Goal: Transaction & Acquisition: Purchase product/service

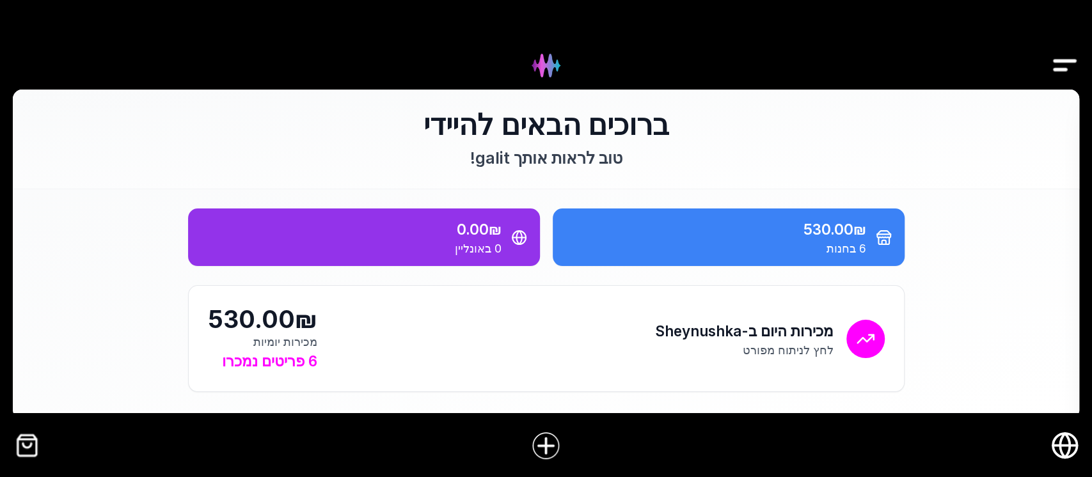
click at [1069, 55] on img "Drawer" at bounding box center [1065, 65] width 29 height 49
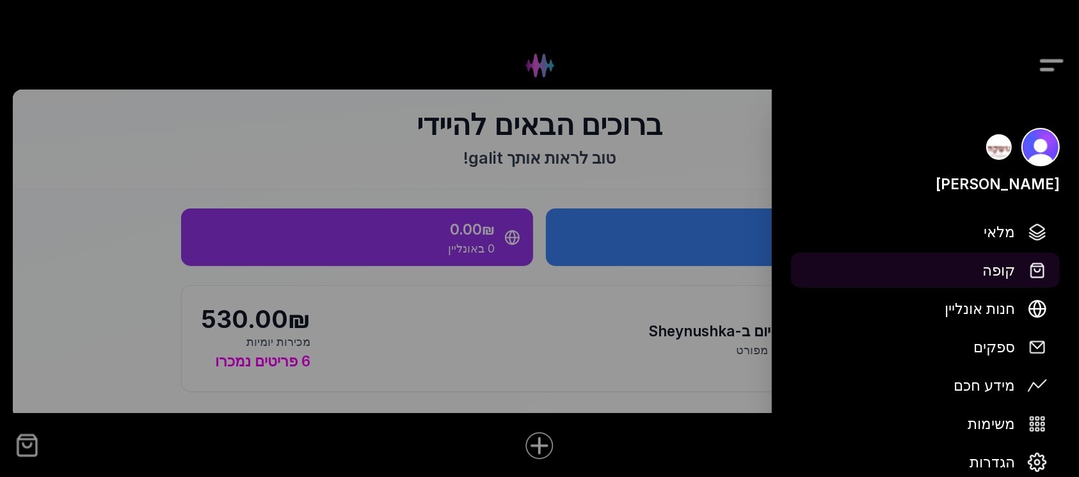
click at [1005, 278] on span "קופה" at bounding box center [998, 270] width 33 height 22
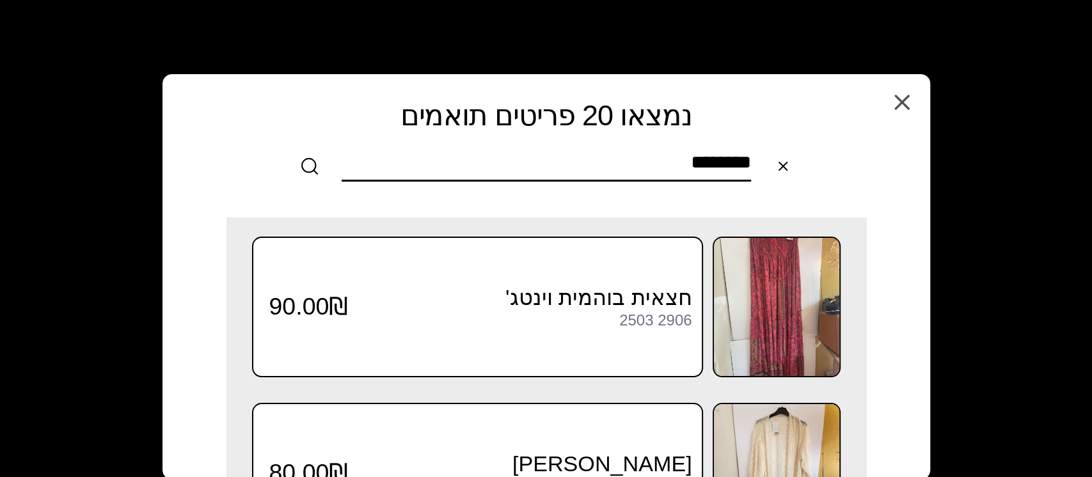
type input "********"
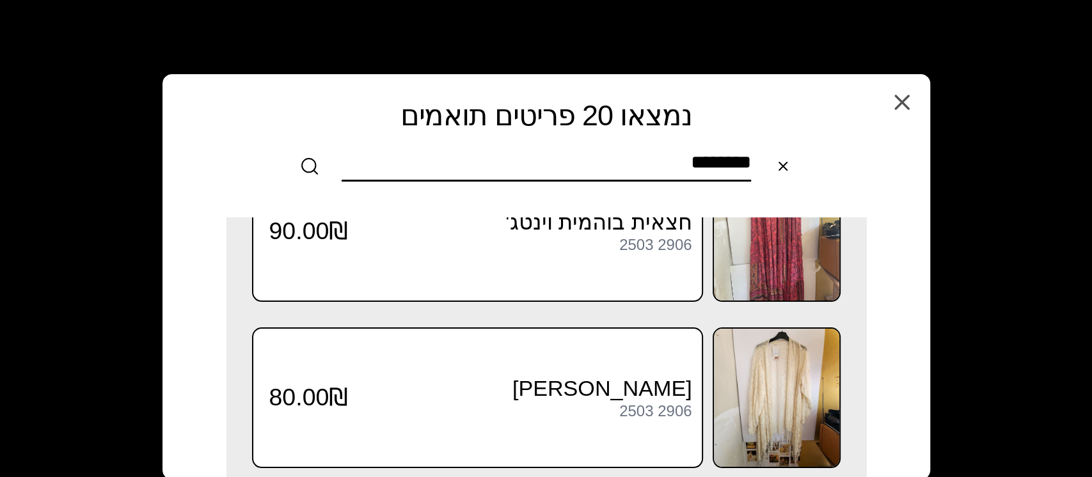
scroll to position [107, 0]
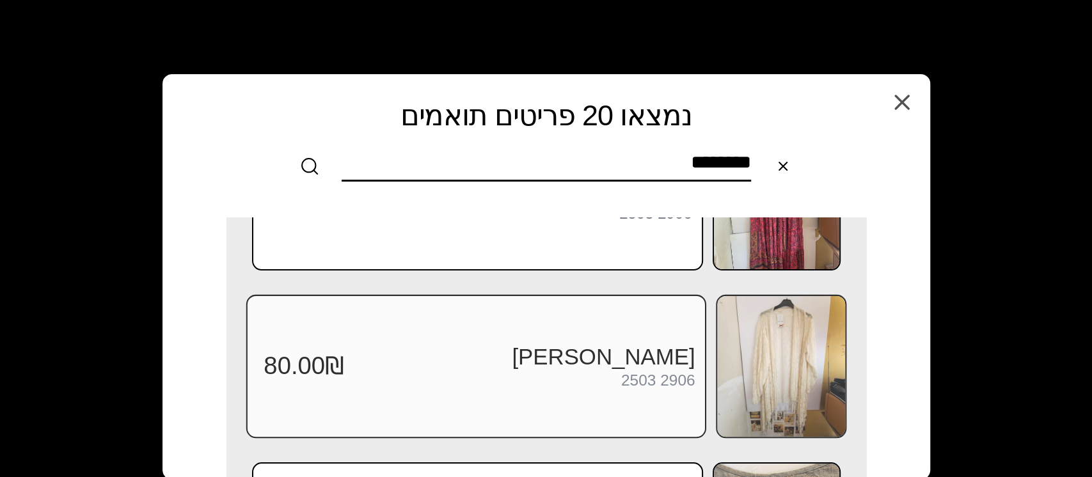
click at [472, 358] on h3 "[PERSON_NAME]" at bounding box center [519, 357] width 351 height 27
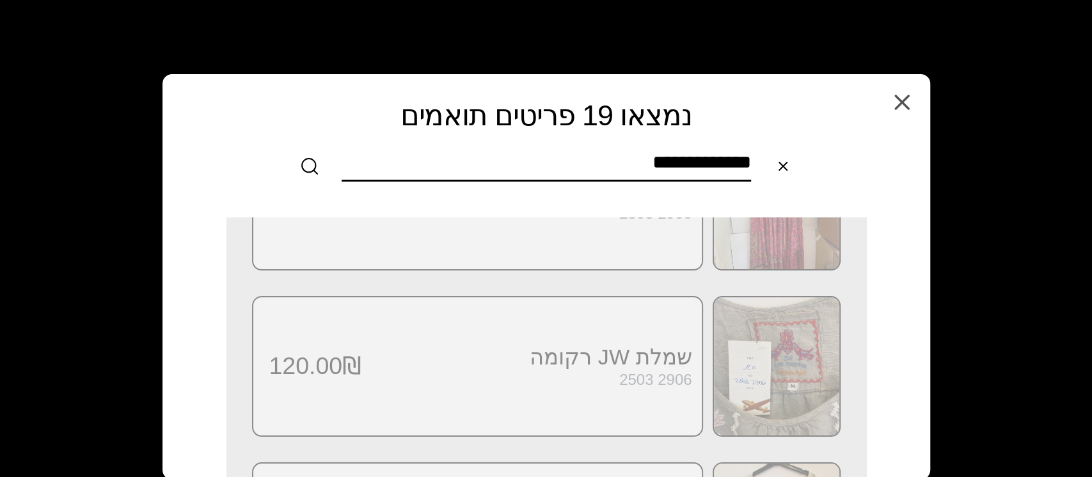
scroll to position [0, 0]
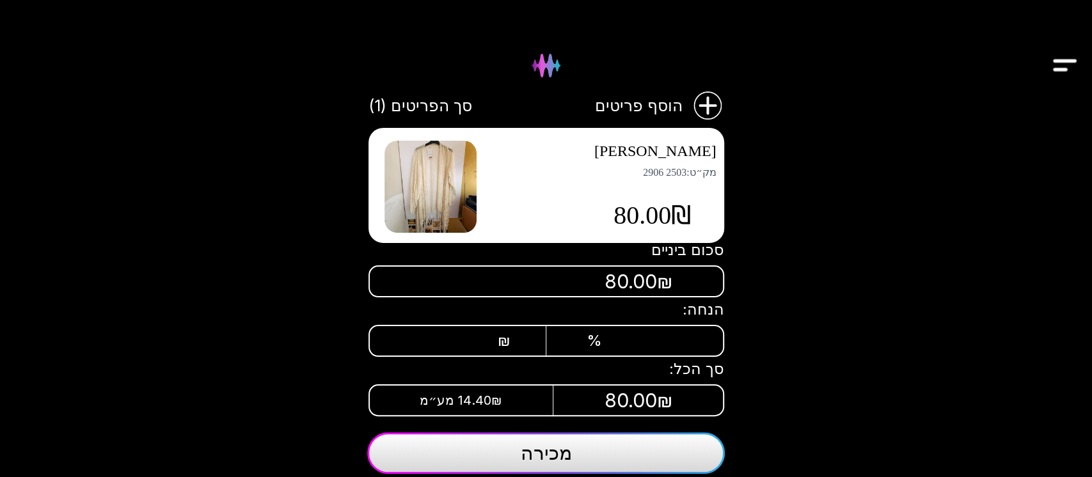
click at [591, 449] on button "מכירה" at bounding box center [546, 454] width 358 height 42
